Goal: Task Accomplishment & Management: Manage account settings

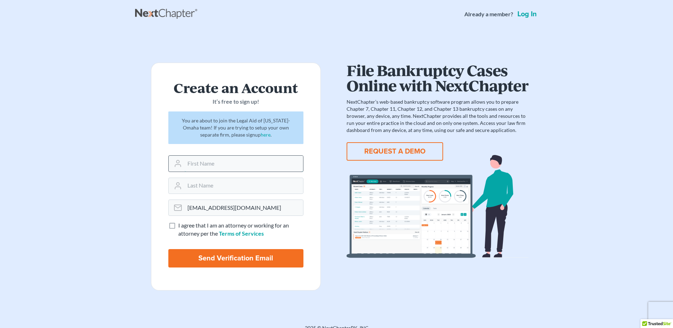
click at [213, 163] on input "text" at bounding box center [244, 164] width 118 height 16
type input "Crystal"
type input "Schott"
click at [178, 226] on label "I agree that I am an attorney or working for an attorney per the Terms of Servi…" at bounding box center [240, 229] width 125 height 16
click at [181, 226] on input "I agree that I am an attorney or working for an attorney per the Terms of Servi…" at bounding box center [183, 223] width 5 height 5
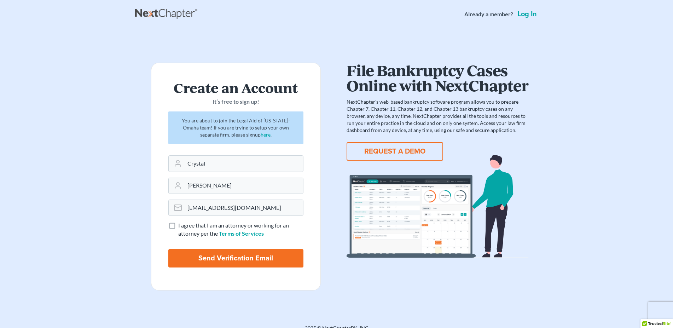
checkbox input "true"
click at [235, 257] on input "Send Verification Email" at bounding box center [235, 258] width 135 height 18
type input "Thinking..."
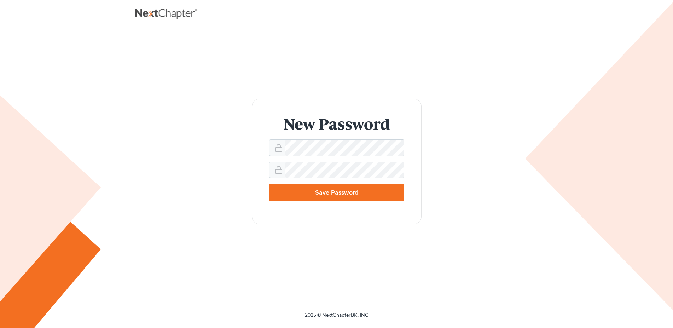
click at [352, 193] on input "Save Password" at bounding box center [336, 193] width 135 height 18
type input "Thinking..."
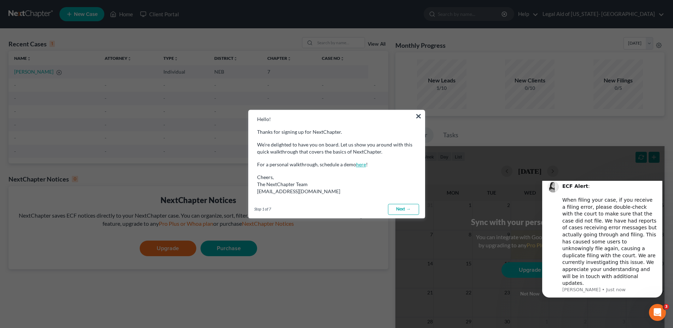
click at [356, 166] on link "here" at bounding box center [361, 164] width 10 height 6
click at [398, 208] on link "Next →" at bounding box center [403, 209] width 31 height 11
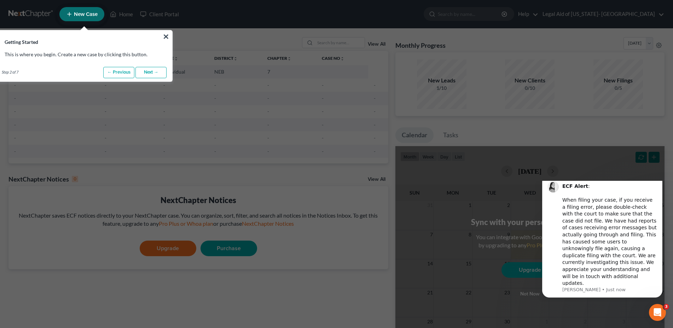
click at [148, 74] on link "Next →" at bounding box center [150, 72] width 31 height 11
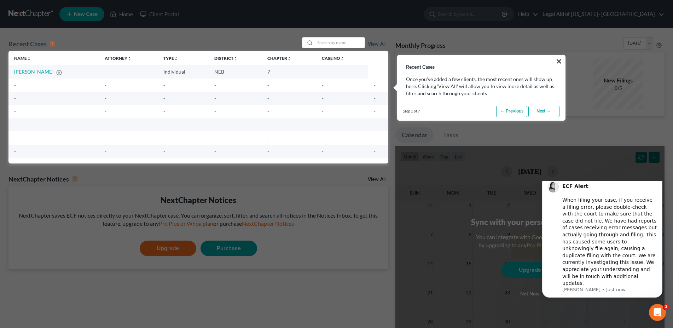
click at [544, 110] on link "Next →" at bounding box center [543, 111] width 31 height 11
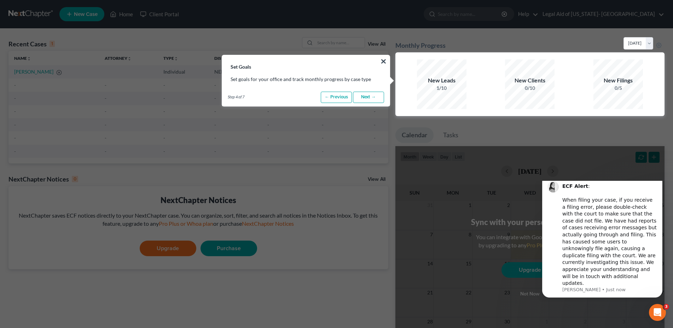
click at [368, 98] on link "Next →" at bounding box center [368, 97] width 31 height 11
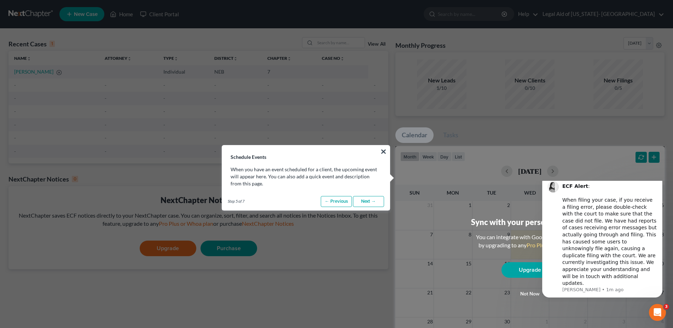
click at [369, 202] on link "Next →" at bounding box center [368, 201] width 31 height 11
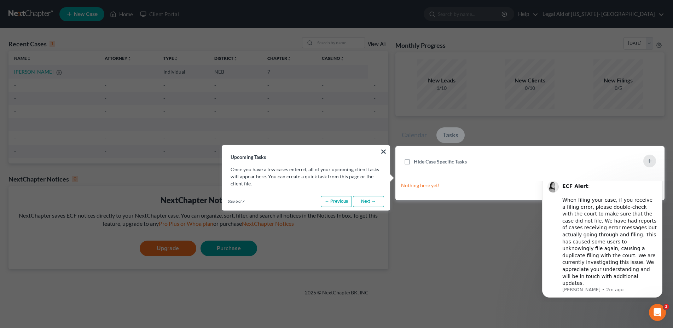
click at [373, 201] on link "Next →" at bounding box center [368, 201] width 31 height 11
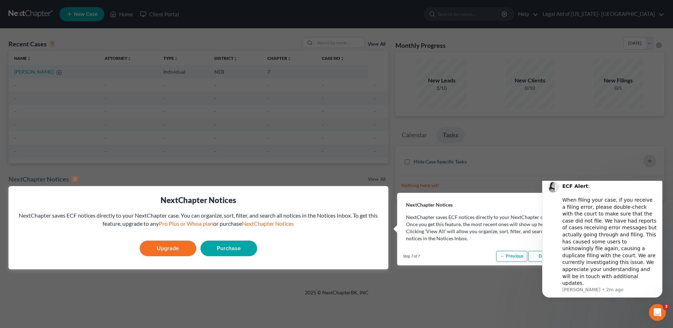
click at [661, 178] on icon "Dismiss notification" at bounding box center [660, 176] width 2 height 2
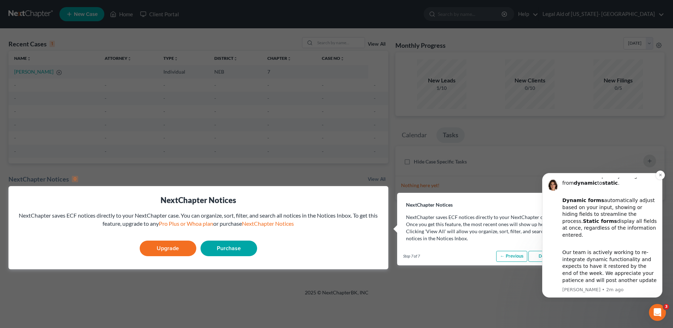
scroll to position [36, 0]
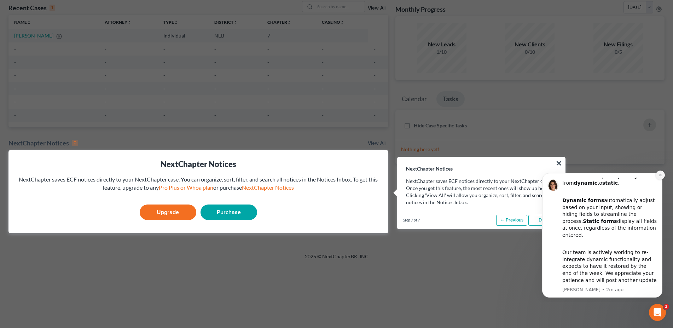
click at [662, 176] on button "Dismiss notification" at bounding box center [660, 174] width 9 height 9
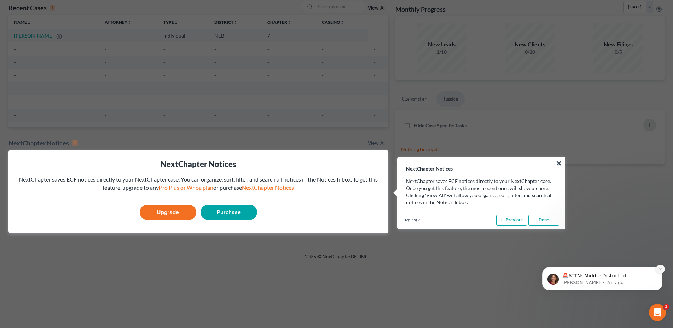
click at [660, 267] on button "Dismiss notification" at bounding box center [660, 269] width 9 height 9
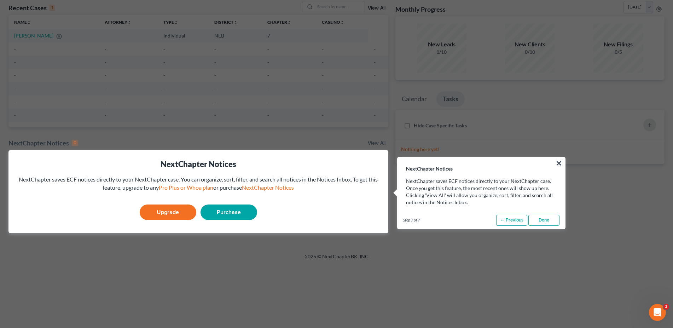
click at [549, 219] on link "Done" at bounding box center [543, 220] width 31 height 11
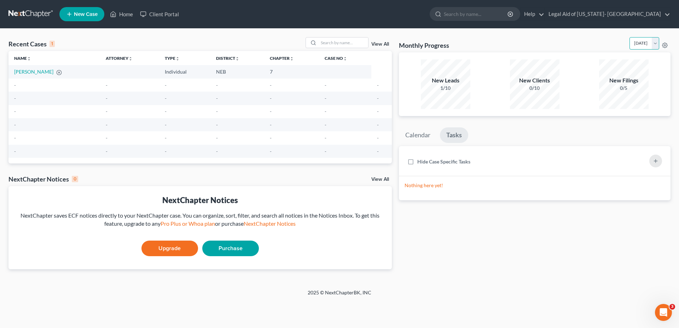
click at [630, 37] on select "September 2025 August 2025 July 2025 June 2025 May 2025 April 2025 March 2025 F…" at bounding box center [645, 43] width 30 height 12
click at [655, 43] on select "September 2025 August 2025 July 2025 June 2025 May 2025 April 2025 March 2025 F…" at bounding box center [645, 43] width 30 height 12
click at [666, 44] on icon at bounding box center [665, 45] width 6 height 6
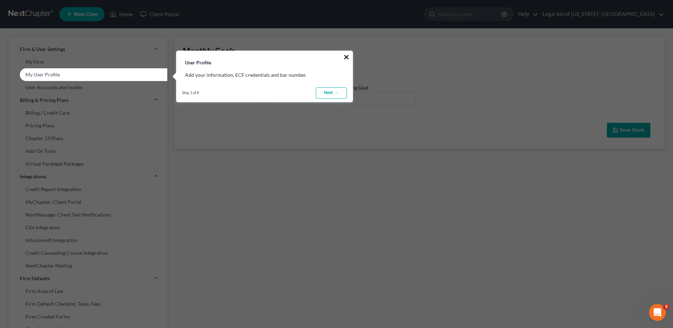
click at [345, 56] on button "×" at bounding box center [346, 56] width 7 height 11
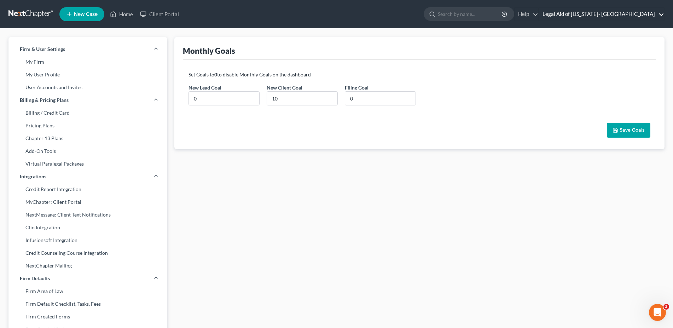
click at [655, 14] on link "Legal Aid of Nebraska- Omaha" at bounding box center [601, 14] width 125 height 13
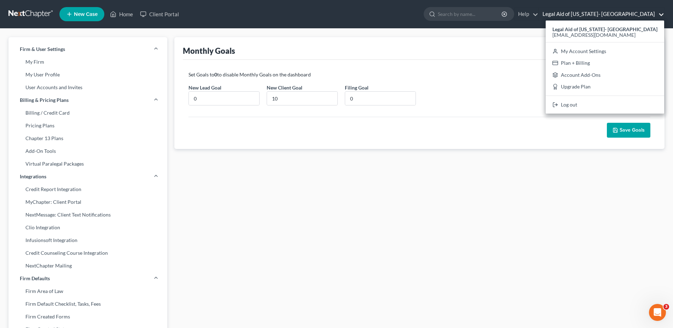
click at [413, 15] on ul "New Case Home Client Portal - No Result - See all results Or Press Enter... Hel…" at bounding box center [361, 14] width 605 height 18
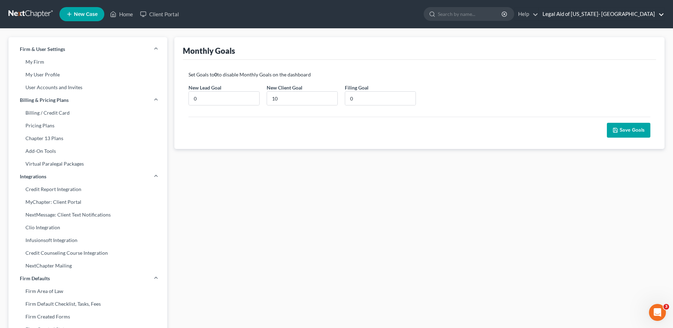
click at [662, 16] on link "Legal Aid of Nebraska- Omaha" at bounding box center [601, 14] width 125 height 13
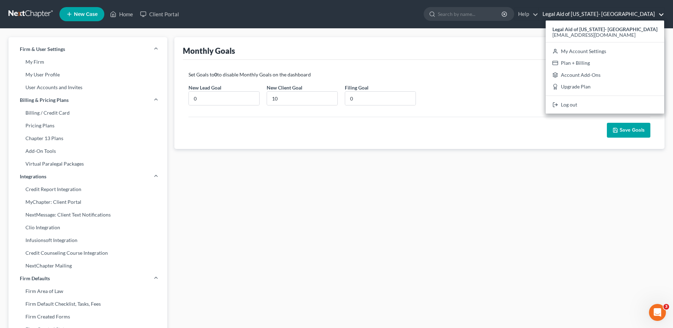
click at [403, 16] on ul "New Case Home Client Portal - No Result - See all results Or Press Enter... Hel…" at bounding box center [361, 14] width 605 height 18
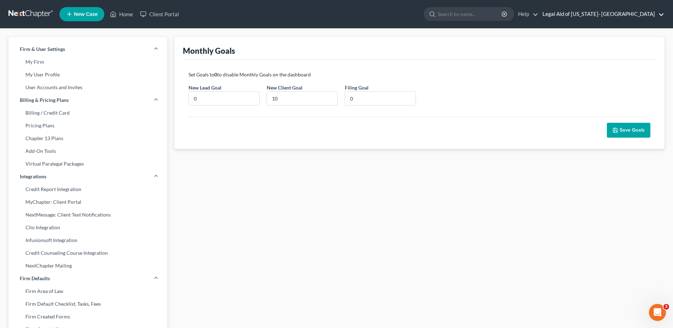
click at [651, 13] on link "Legal Aid of Nebraska- Omaha" at bounding box center [601, 14] width 125 height 13
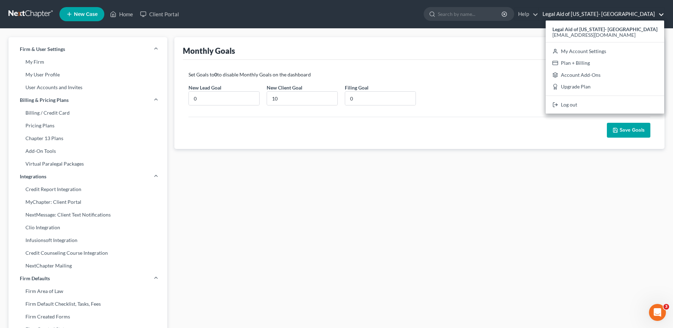
click at [427, 4] on nav "Home New Case Client Portal Legal Aid of Nebraska- Omaha cschott@legalaidofnebr…" at bounding box center [336, 14] width 673 height 28
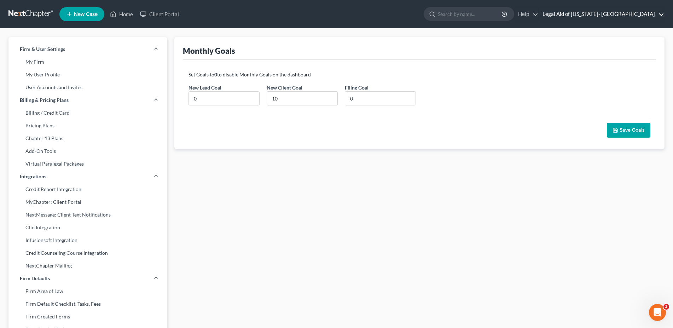
click at [649, 14] on link "Legal Aid of Nebraska- Omaha" at bounding box center [601, 14] width 125 height 13
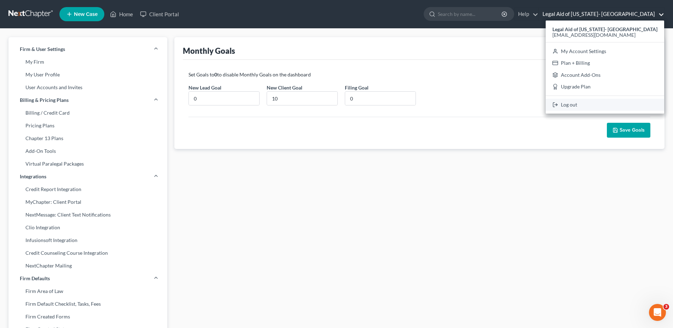
drag, startPoint x: 625, startPoint y: 105, endPoint x: 607, endPoint y: 74, distance: 36.3
click at [625, 105] on link "Log out" at bounding box center [605, 105] width 118 height 12
